Goal: Information Seeking & Learning: Check status

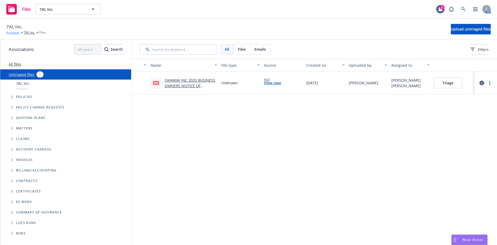
click at [12, 32] on link "Accounts" at bounding box center [12, 32] width 13 height 5
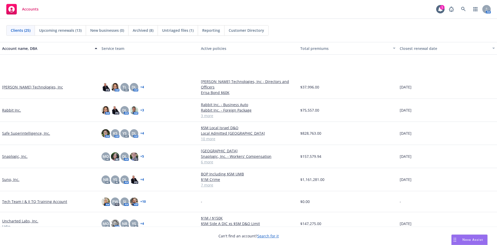
scroll to position [367, 0]
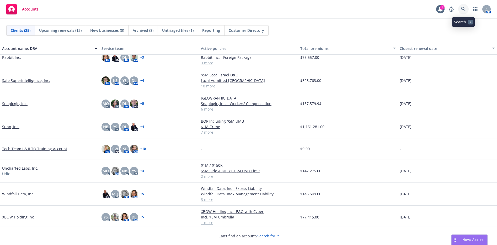
click at [466, 9] on link at bounding box center [463, 9] width 10 height 10
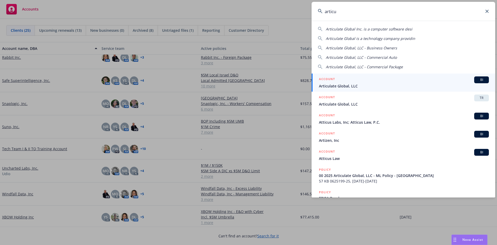
type input "articu"
click at [364, 81] on div "ACCOUNT BI" at bounding box center [404, 79] width 170 height 7
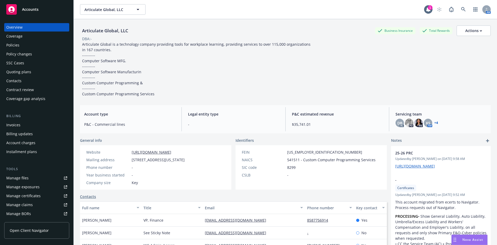
click at [21, 46] on div "Policies" at bounding box center [36, 45] width 61 height 8
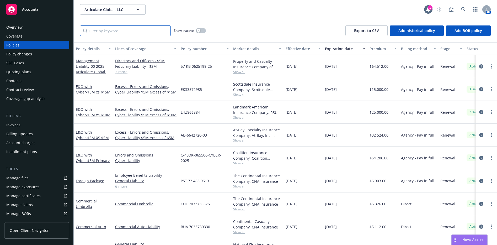
click at [129, 32] on input "Filter by keyword..." at bounding box center [125, 30] width 91 height 10
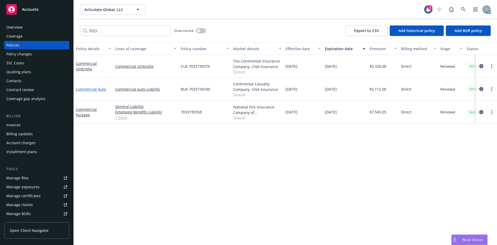
click at [85, 90] on link "Commercial Auto" at bounding box center [91, 88] width 30 height 5
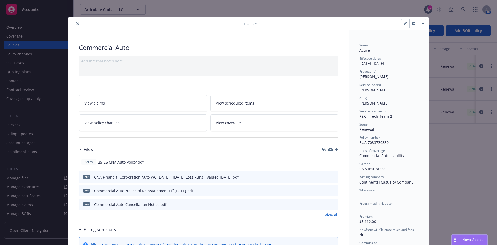
click at [76, 23] on icon "close" at bounding box center [77, 23] width 3 height 3
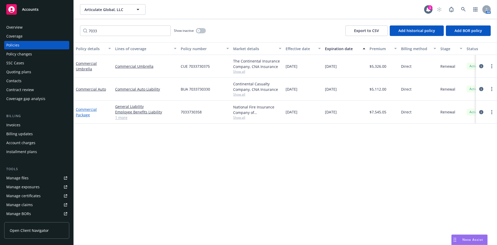
click at [87, 110] on link "Commercial Package" at bounding box center [86, 112] width 21 height 10
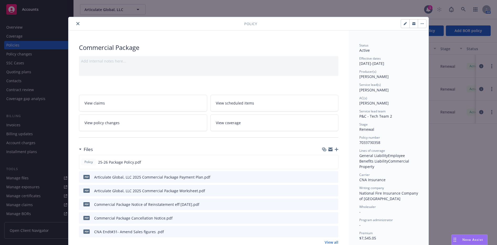
click at [75, 22] on button "close" at bounding box center [78, 23] width 6 height 6
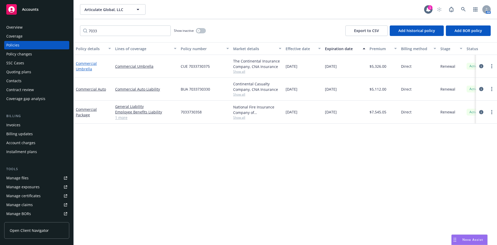
click at [87, 66] on link "Commercial Umbrella" at bounding box center [86, 66] width 21 height 10
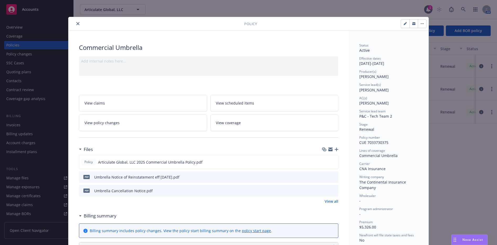
click at [76, 25] on button "close" at bounding box center [78, 23] width 6 height 6
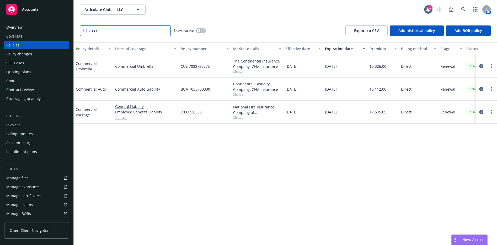
drag, startPoint x: 91, startPoint y: 31, endPoint x: 75, endPoint y: 30, distance: 15.7
click at [75, 30] on div "7033 Show inactive Export to CSV Add historical policy Add BOR policy" at bounding box center [285, 30] width 423 height 23
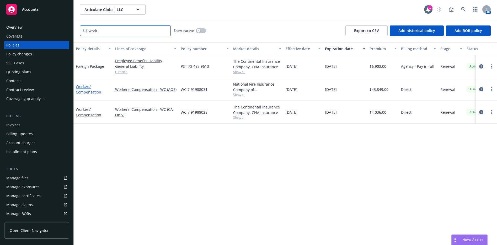
type input "work"
click at [85, 91] on link "Workers' Compensation" at bounding box center [88, 89] width 25 height 10
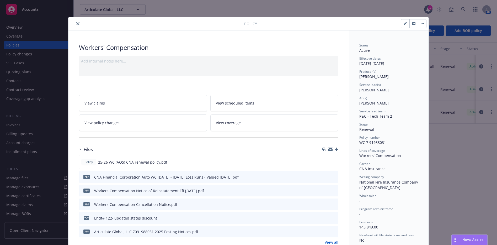
click at [76, 24] on icon "close" at bounding box center [77, 23] width 3 height 3
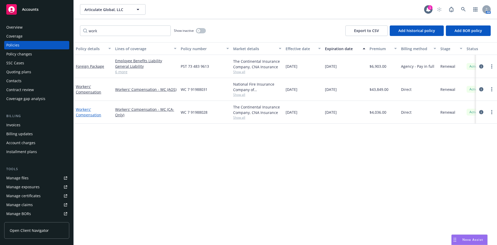
click at [85, 111] on link "Workers' Compensation" at bounding box center [88, 112] width 25 height 10
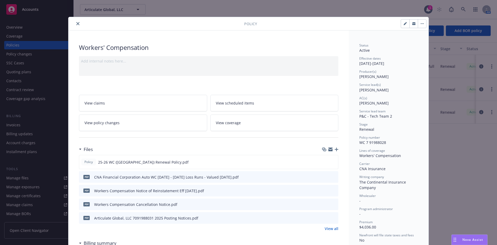
drag, startPoint x: 75, startPoint y: 25, endPoint x: 84, endPoint y: 24, distance: 9.2
click at [76, 25] on icon "close" at bounding box center [77, 23] width 3 height 3
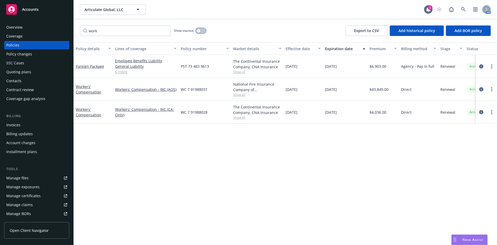
click at [198, 29] on div "button" at bounding box center [199, 31] width 4 height 4
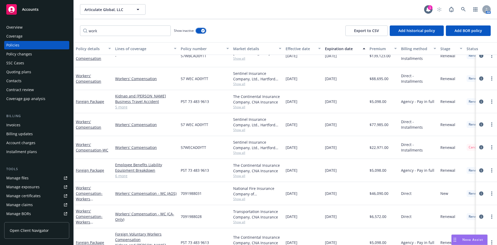
scroll to position [105, 0]
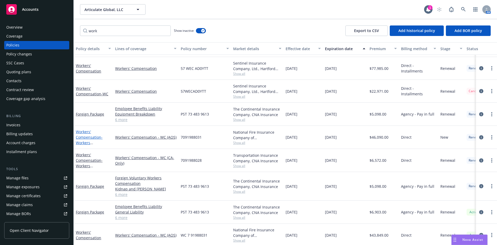
click at [83, 137] on link "Workers' Compensation - Workers Compensation - AOS" at bounding box center [90, 142] width 28 height 27
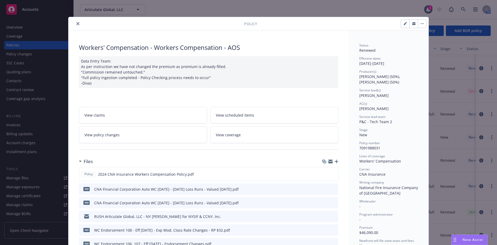
click at [77, 23] on icon "close" at bounding box center [77, 23] width 3 height 3
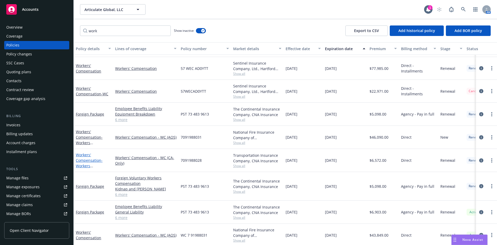
click at [82, 159] on link "Workers' Compensation - Workers Compensation - CA Only" at bounding box center [93, 165] width 34 height 27
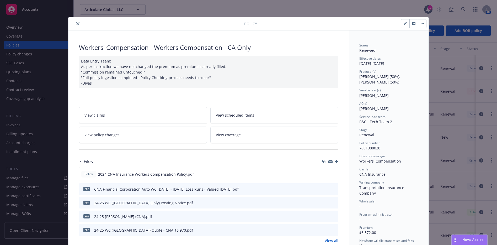
click at [406, 25] on button "button" at bounding box center [405, 23] width 8 height 8
select select "RENEWAL"
select select "12"
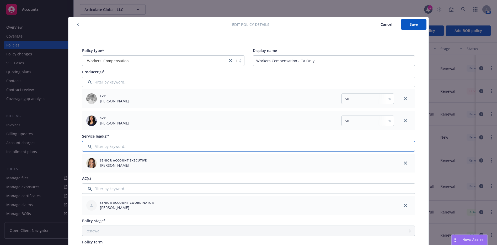
click at [201, 148] on input "Filter by keyword..." at bounding box center [248, 146] width 333 height 10
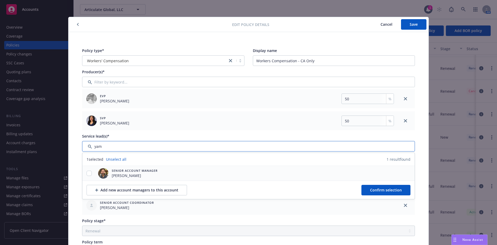
type input "yam"
click at [90, 172] on div at bounding box center [89, 173] width 14 height 6
click at [89, 172] on input "checkbox" at bounding box center [88, 172] width 5 height 5
checkbox input "true"
click at [372, 191] on span "Confirm selection" at bounding box center [386, 189] width 32 height 5
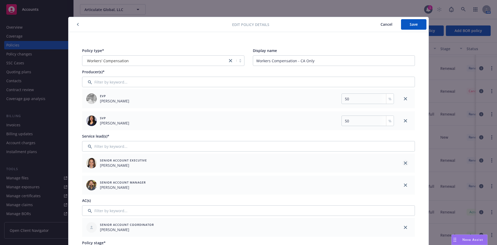
click at [404, 162] on icon "close" at bounding box center [405, 162] width 3 height 3
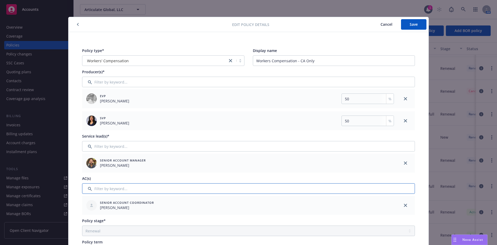
click at [172, 191] on input "Filter by keyword..." at bounding box center [248, 188] width 333 height 10
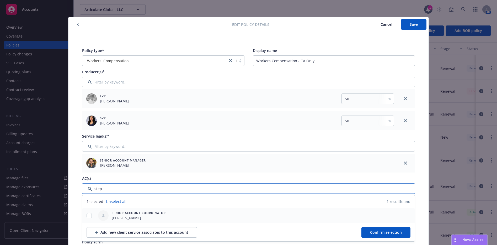
type input "step"
click at [89, 214] on input "checkbox" at bounding box center [88, 215] width 5 height 5
checkbox input "true"
click at [370, 229] on span "Confirm selection" at bounding box center [386, 231] width 32 height 5
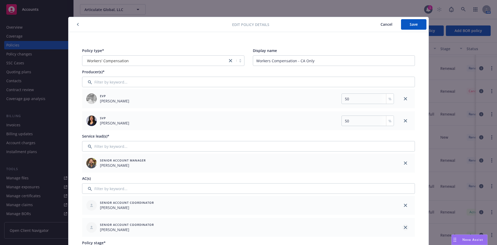
click at [405, 227] on icon "close" at bounding box center [405, 226] width 3 height 3
click at [411, 26] on span "Save" at bounding box center [413, 24] width 8 height 5
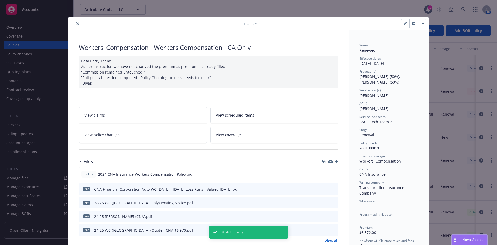
click at [76, 24] on icon "close" at bounding box center [77, 23] width 3 height 3
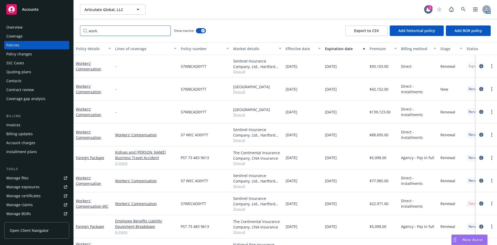
click at [165, 31] on input "work" at bounding box center [125, 30] width 91 height 10
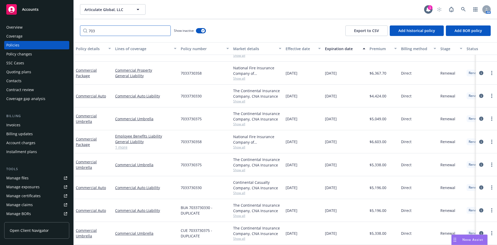
scroll to position [52, 0]
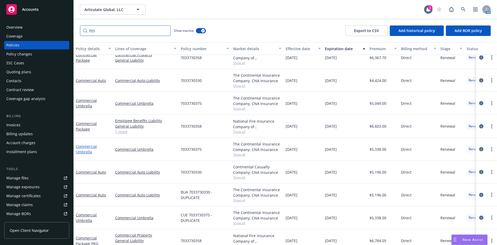
type input "703"
click at [86, 150] on link "Commercial Umbrella" at bounding box center [86, 149] width 21 height 10
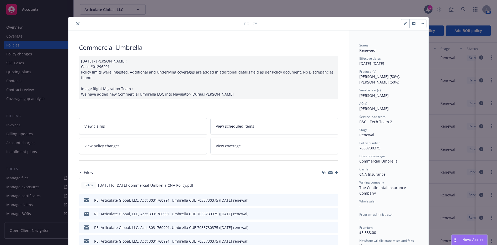
click at [76, 23] on icon "close" at bounding box center [77, 23] width 3 height 3
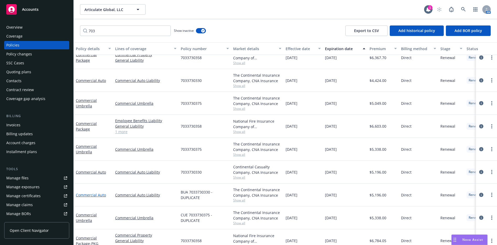
click at [86, 194] on link "Commercial Auto" at bounding box center [91, 194] width 30 height 5
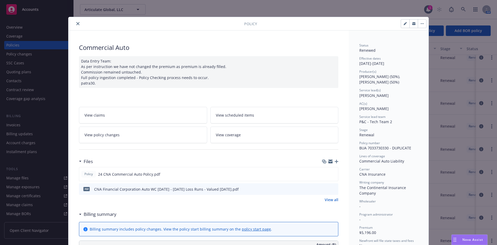
click at [76, 23] on icon "close" at bounding box center [77, 23] width 3 height 3
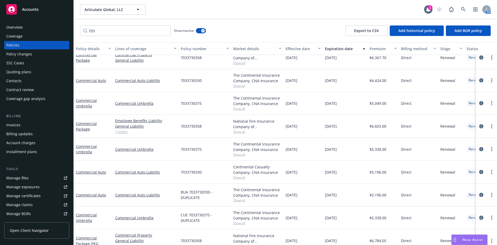
click at [75, 24] on div "703 Show inactive Export to CSV Add historical policy Add BOR policy" at bounding box center [285, 30] width 423 height 23
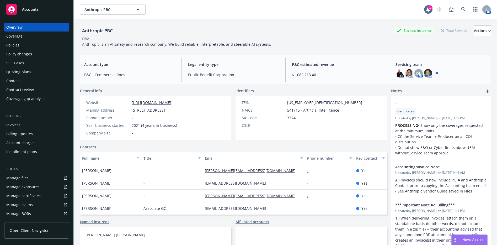
click at [20, 46] on div "Policies" at bounding box center [36, 45] width 61 height 8
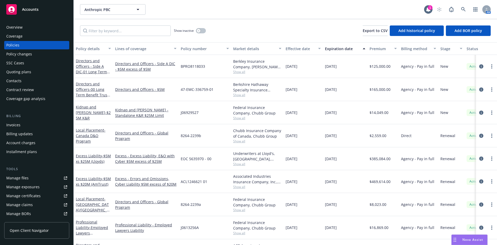
click at [45, 73] on div "Quoting plans" at bounding box center [36, 72] width 61 height 8
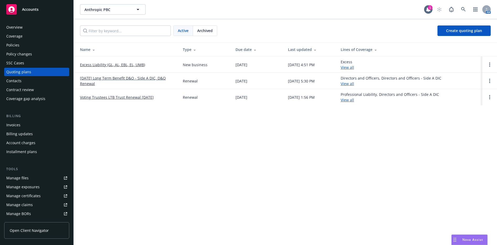
click at [102, 65] on link "Excess Liability (GL, AL, EBL, EL, UMB)" at bounding box center [112, 65] width 65 height 6
